Goal: Download file/media

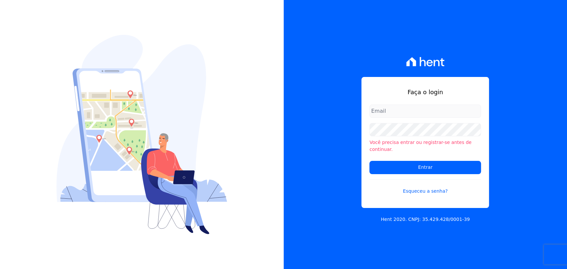
click at [385, 118] on input "email" at bounding box center [425, 111] width 112 height 13
type input "[PERSON_NAME][EMAIL_ADDRESS][DOMAIN_NAME]"
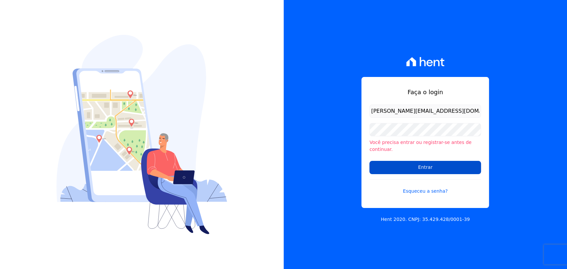
click at [395, 165] on input "Entrar" at bounding box center [425, 167] width 112 height 13
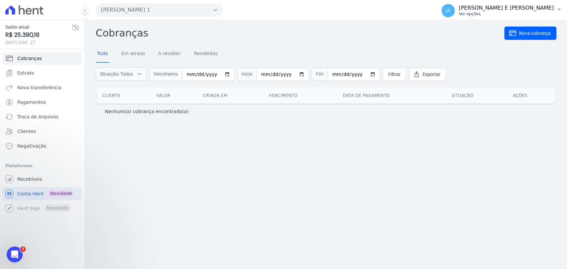
click at [559, 8] on icon "button" at bounding box center [558, 9] width 5 height 5
click at [470, 42] on div "Cobranças Nova cobrança Tudo Em atraso A receber Recebidas Situação: Todas Em a…" at bounding box center [326, 73] width 460 height 95
click at [32, 177] on span "Recebíveis" at bounding box center [29, 179] width 25 height 7
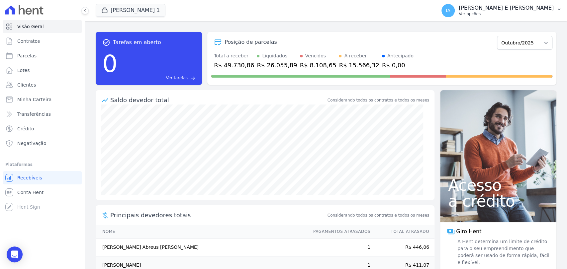
click at [464, 12] on p "Ver opções" at bounding box center [505, 13] width 95 height 5
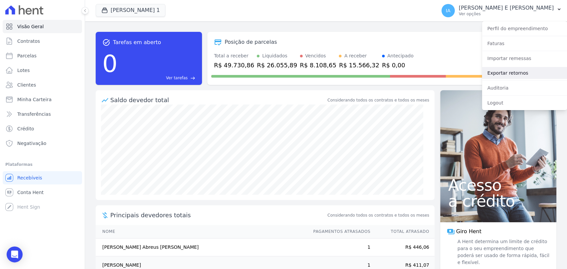
click at [520, 72] on link "Exportar retornos" at bounding box center [524, 73] width 85 height 12
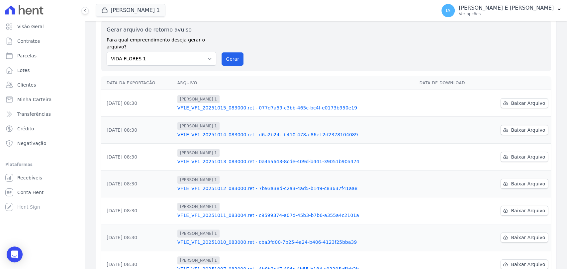
scroll to position [21, 0]
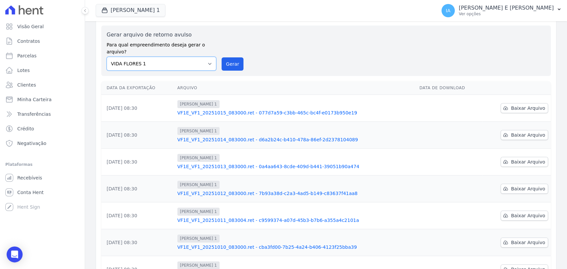
click at [209, 57] on select "VIDA FLORES 1" at bounding box center [162, 64] width 110 height 14
click at [513, 105] on span "Baixar Arquivo" at bounding box center [527, 108] width 34 height 7
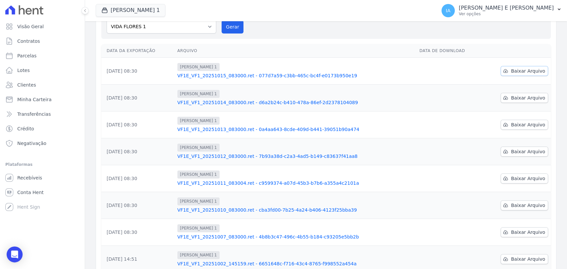
scroll to position [107, 0]
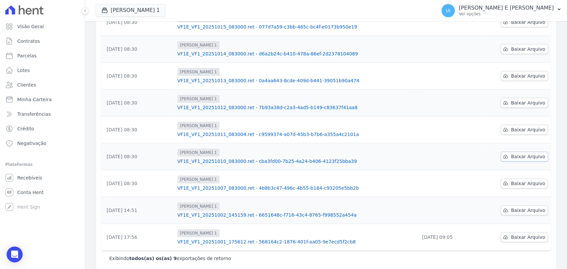
click at [531, 153] on span "Baixar Arquivo" at bounding box center [527, 156] width 34 height 7
click at [520, 180] on span "Baixar Arquivo" at bounding box center [527, 183] width 34 height 7
click at [510, 126] on span "Baixar Arquivo" at bounding box center [527, 129] width 34 height 7
click at [511, 100] on span "Baixar Arquivo" at bounding box center [527, 103] width 34 height 7
click at [511, 73] on span "Baixar Arquivo" at bounding box center [527, 76] width 34 height 7
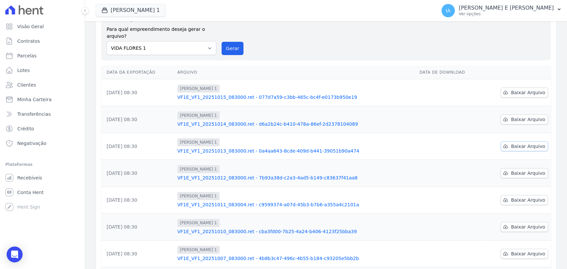
scroll to position [21, 0]
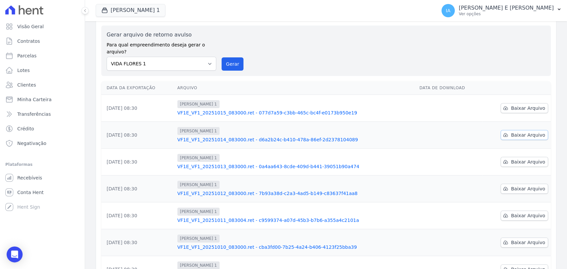
click at [511, 132] on span "Baixar Arquivo" at bounding box center [527, 135] width 34 height 7
click at [528, 105] on span "Baixar Arquivo" at bounding box center [527, 108] width 34 height 7
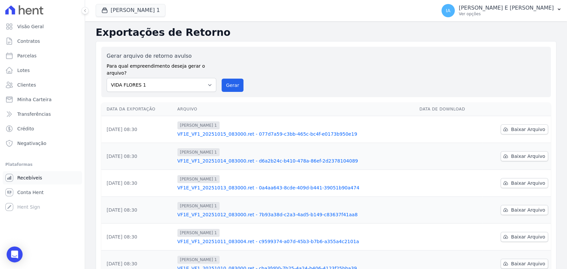
click at [36, 178] on span "Recebíveis" at bounding box center [29, 178] width 25 height 7
